Goal: Task Accomplishment & Management: Use online tool/utility

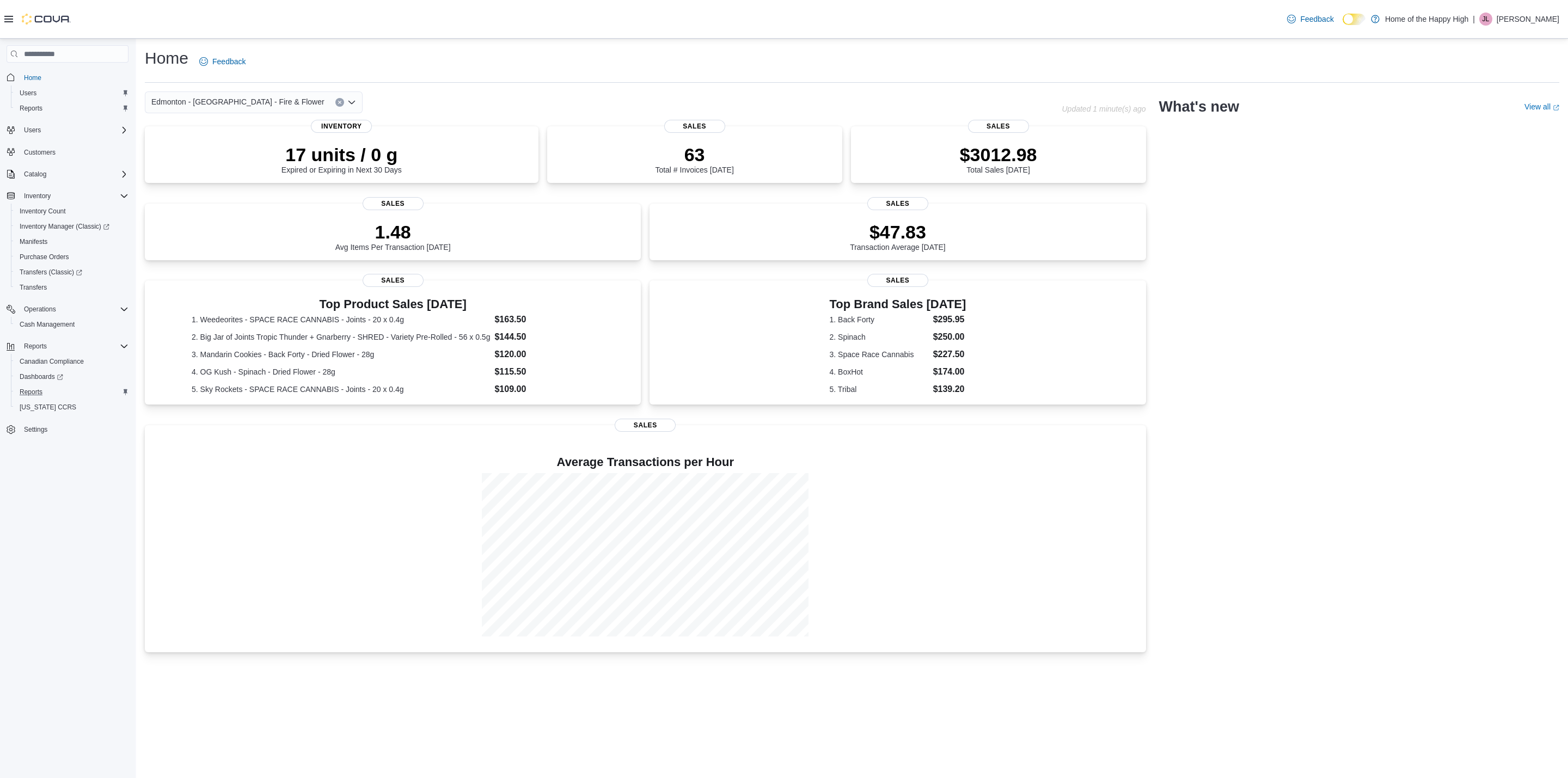
click at [54, 388] on div "Reports" at bounding box center [72, 391] width 113 height 13
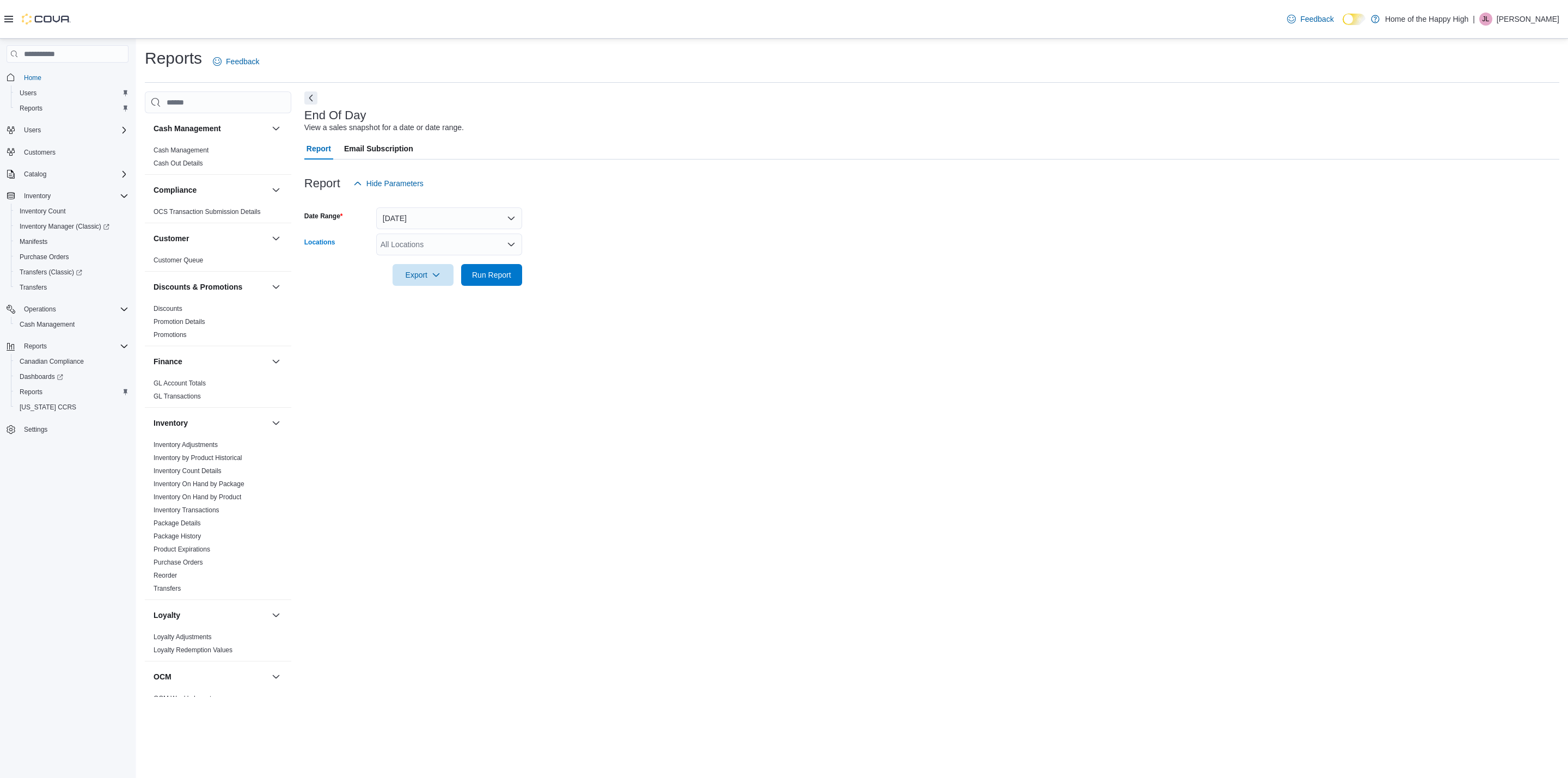
click at [444, 250] on div "All Locations" at bounding box center [449, 245] width 146 height 22
type input "****"
drag, startPoint x: 443, startPoint y: 266, endPoint x: 596, endPoint y: 242, distance: 154.9
click at [448, 265] on span "Edmonton - Terrace Plaza - Fire & Flower" at bounding box center [508, 263] width 173 height 11
drag, startPoint x: 598, startPoint y: 240, endPoint x: 537, endPoint y: 261, distance: 64.5
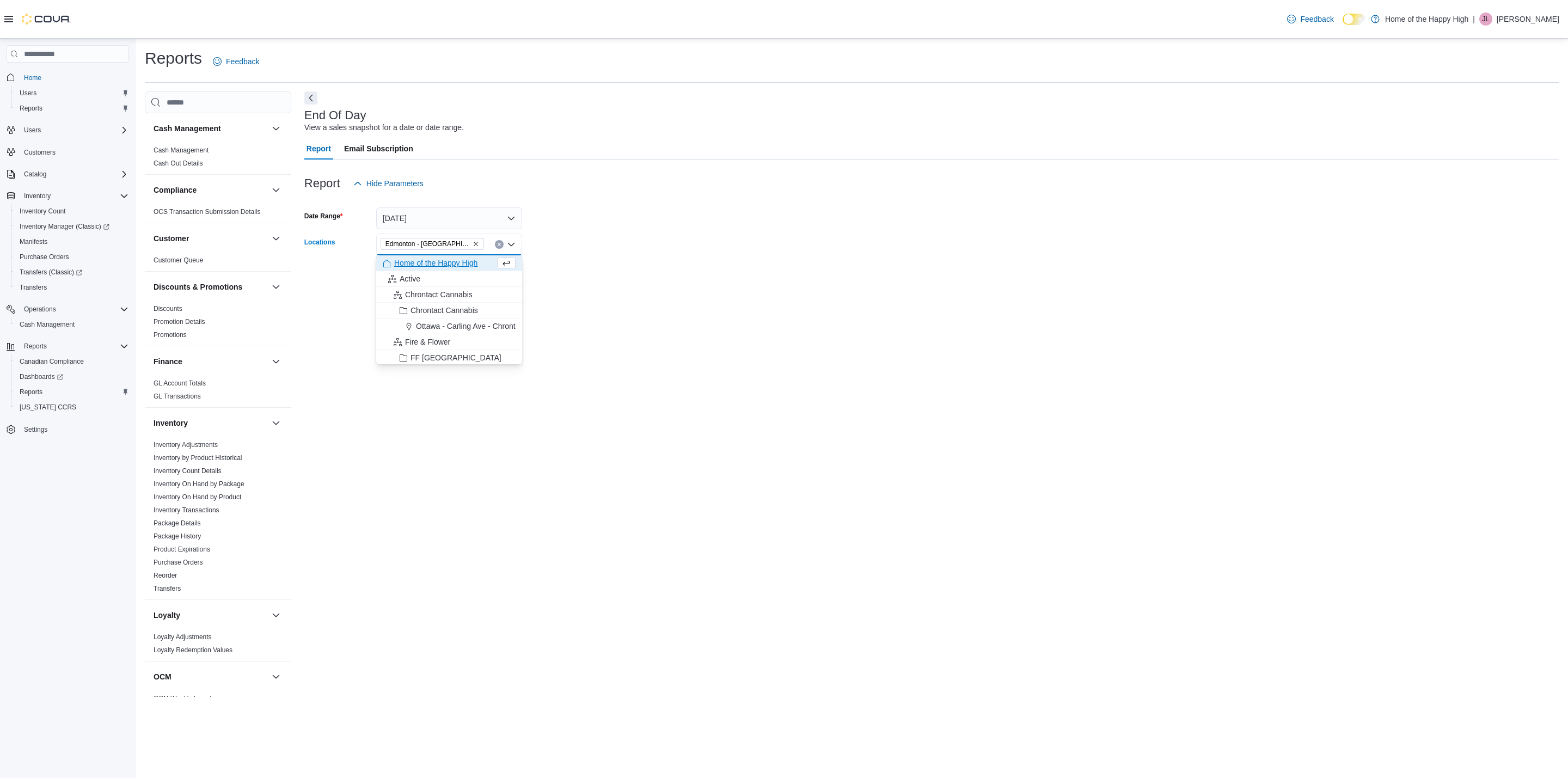
click at [597, 240] on form "Date Range Today Locations Edmonton - Terrace Plaza - Fire & Flower Combo box. …" at bounding box center [932, 240] width 1255 height 91
click at [462, 290] on div at bounding box center [932, 292] width 1255 height 13
click at [488, 280] on span "Run Report" at bounding box center [491, 275] width 39 height 11
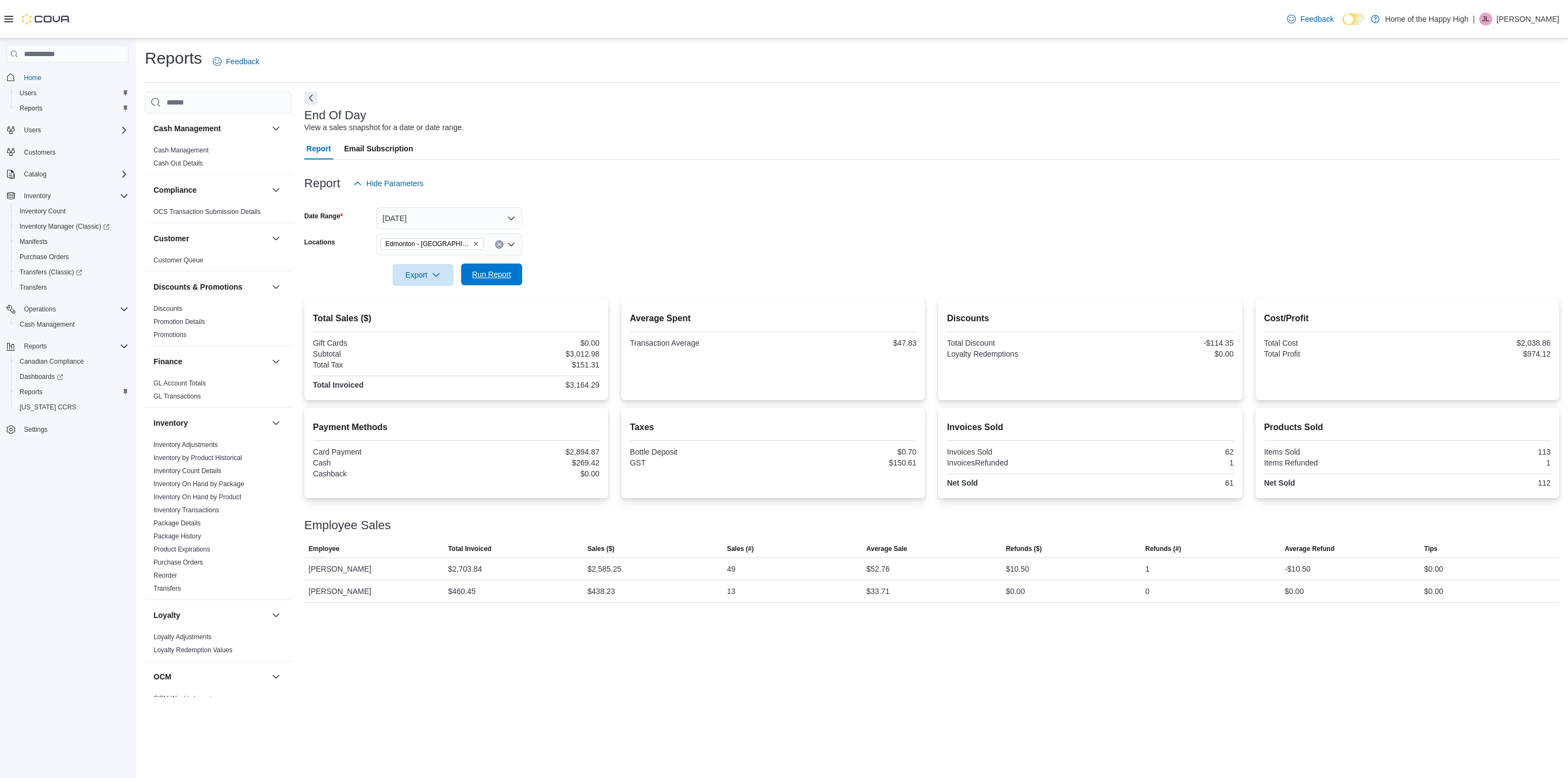
click at [482, 278] on span "Run Report" at bounding box center [491, 275] width 39 height 11
